Goal: Navigation & Orientation: Find specific page/section

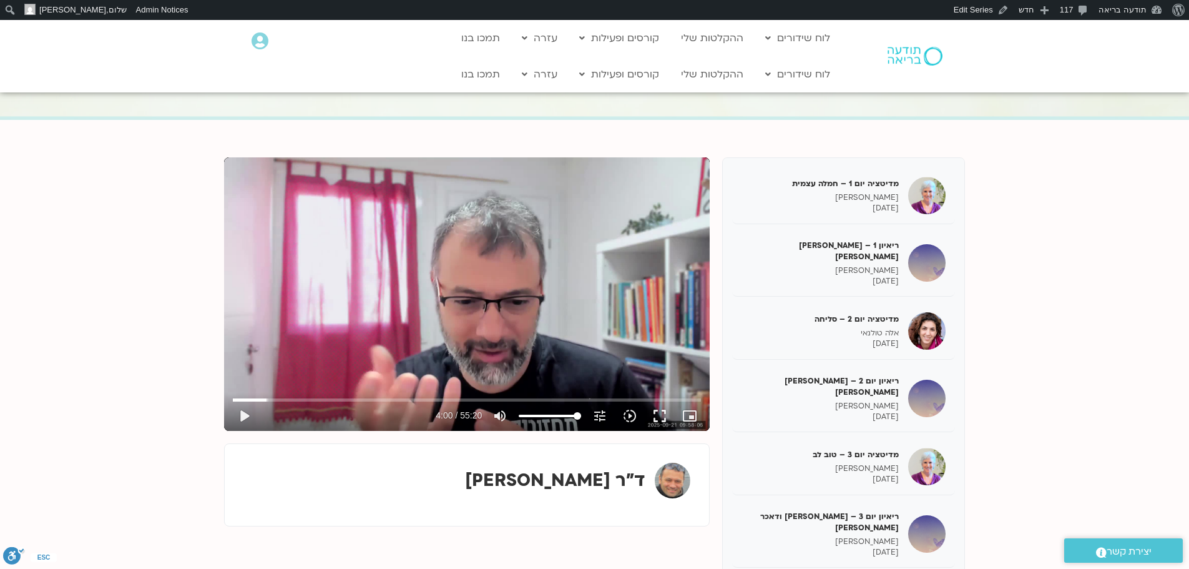
scroll to position [160, 0]
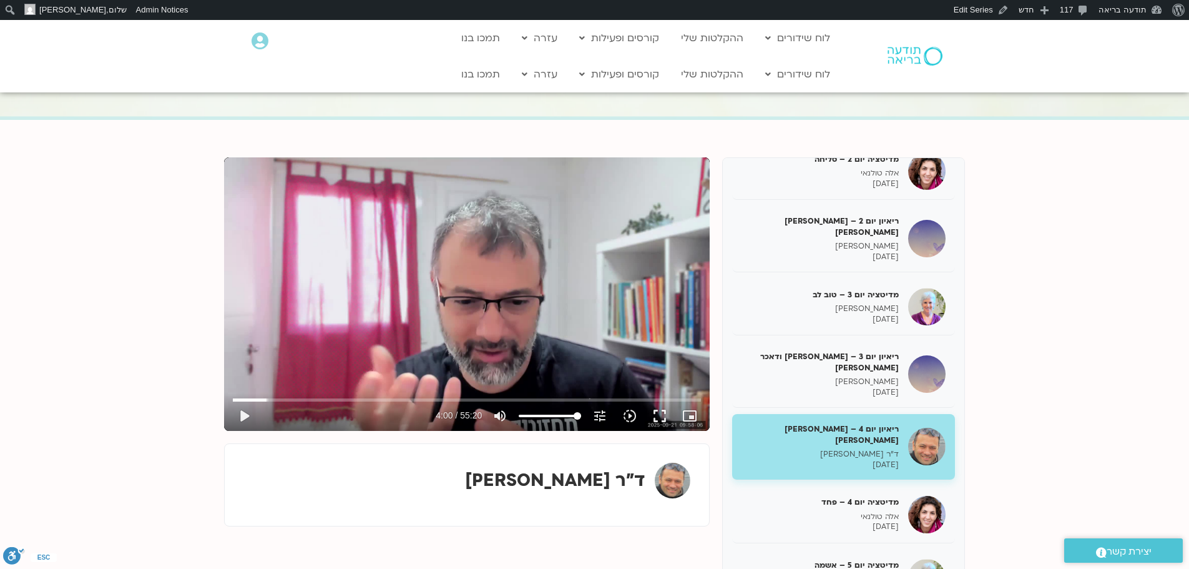
click at [918, 52] on img at bounding box center [915, 56] width 55 height 19
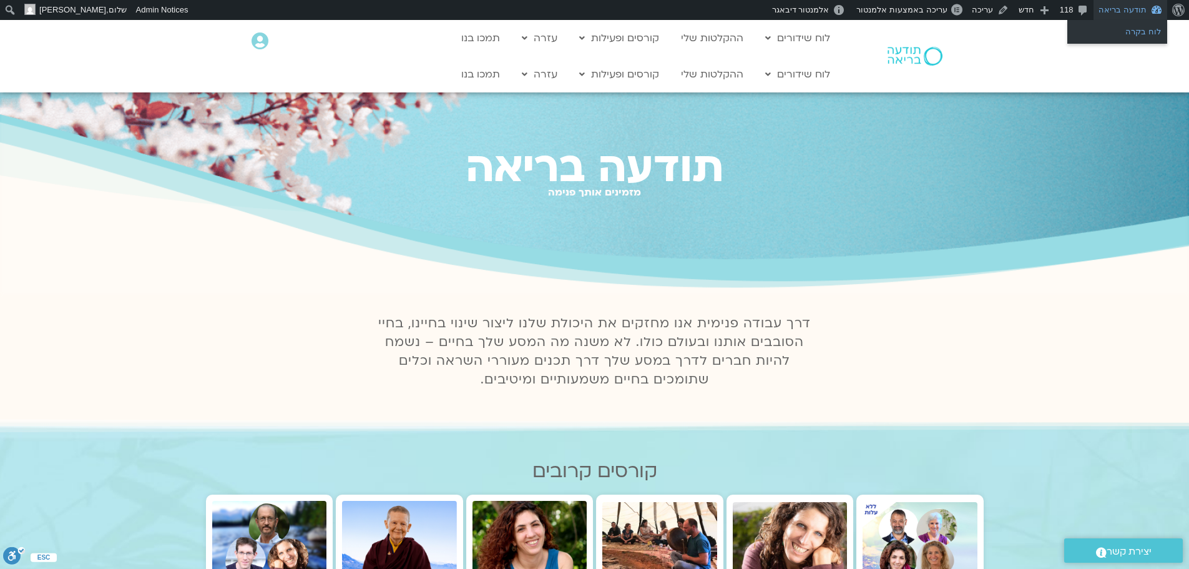
click at [1125, 36] on link "לוח בקרה" at bounding box center [1117, 32] width 100 height 16
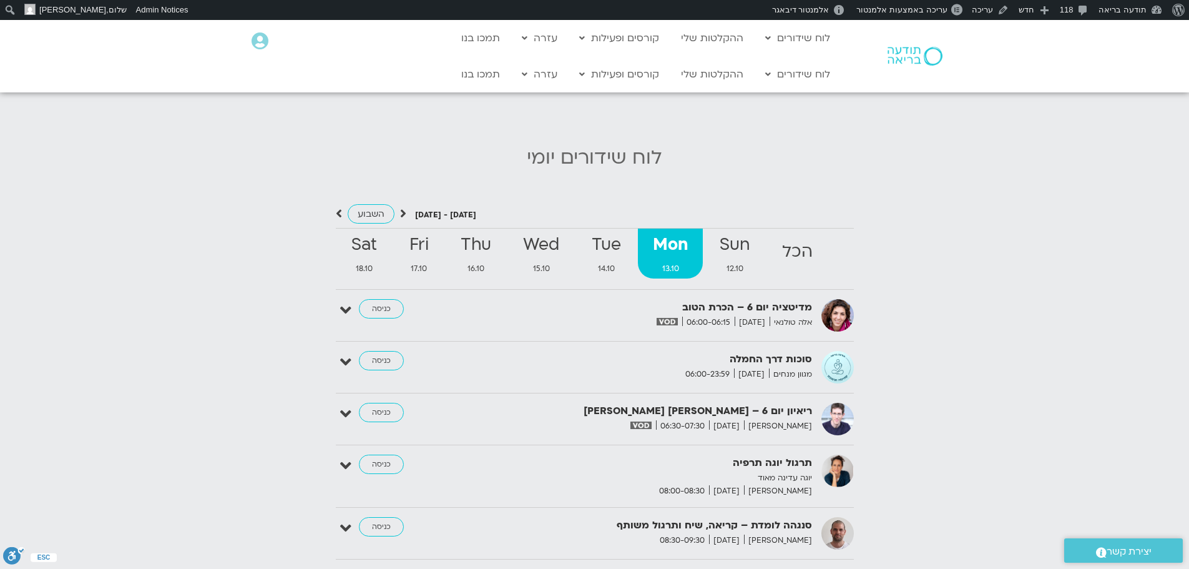
scroll to position [1311, 0]
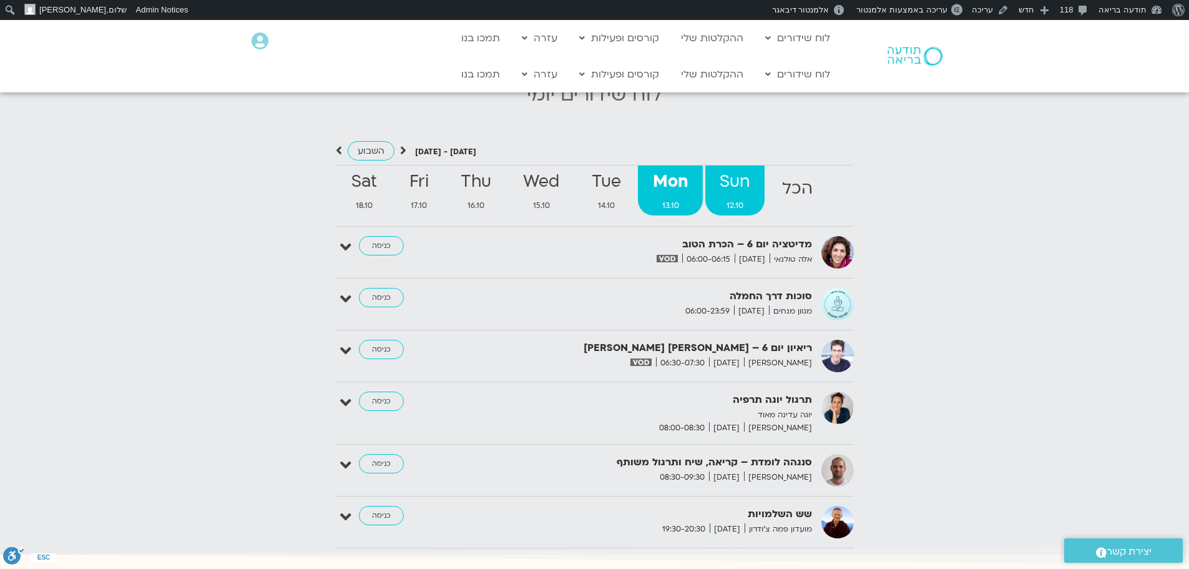
click at [736, 167] on link "Sun 12.10" at bounding box center [734, 190] width 59 height 50
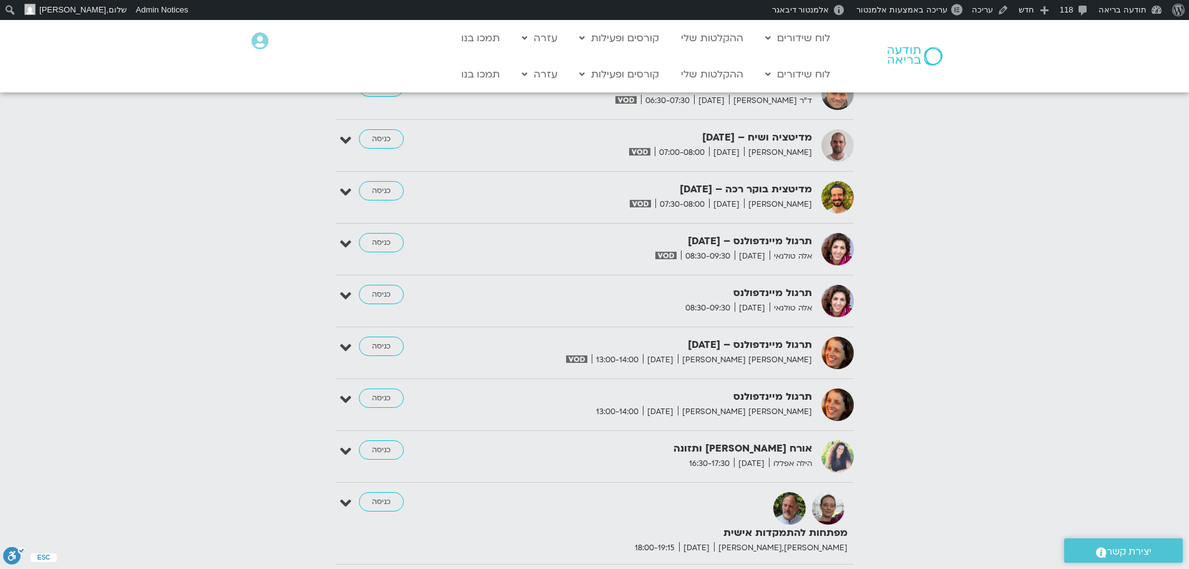
scroll to position [1560, 0]
